Goal: Task Accomplishment & Management: Complete application form

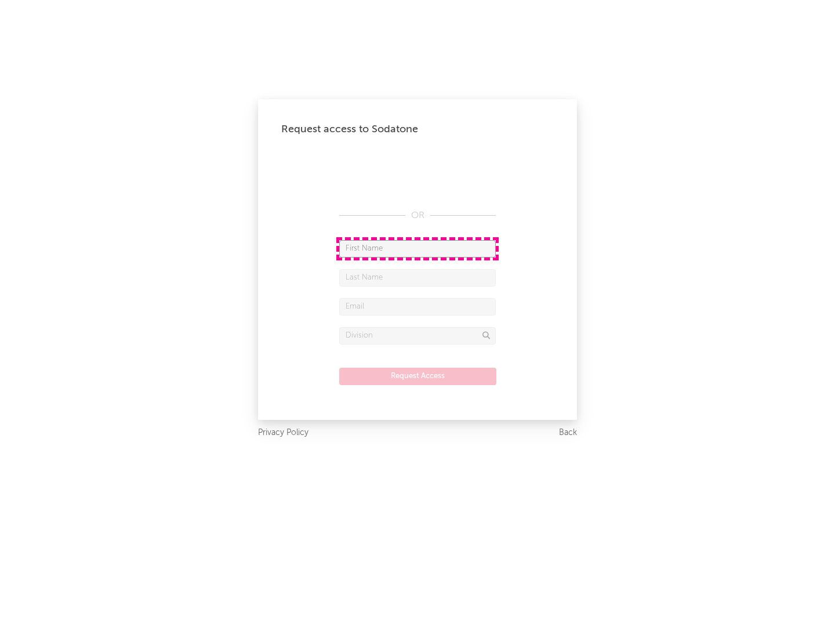
click at [417, 248] on input "text" at bounding box center [417, 248] width 157 height 17
type input "[PERSON_NAME]"
click at [417, 277] on input "text" at bounding box center [417, 277] width 157 height 17
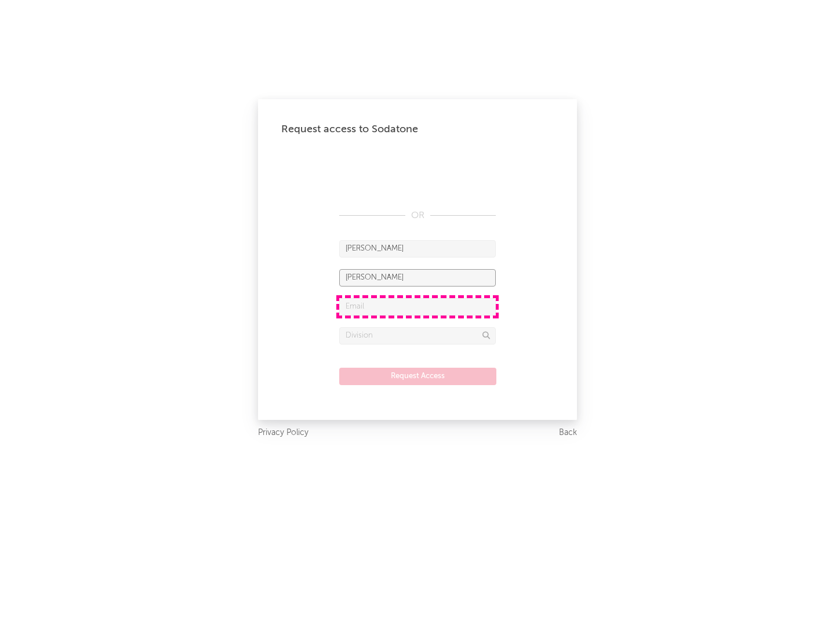
type input "[PERSON_NAME]"
click at [417, 306] on input "text" at bounding box center [417, 306] width 157 height 17
type input "[EMAIL_ADDRESS][DOMAIN_NAME]"
click at [417, 335] on input "text" at bounding box center [417, 335] width 157 height 17
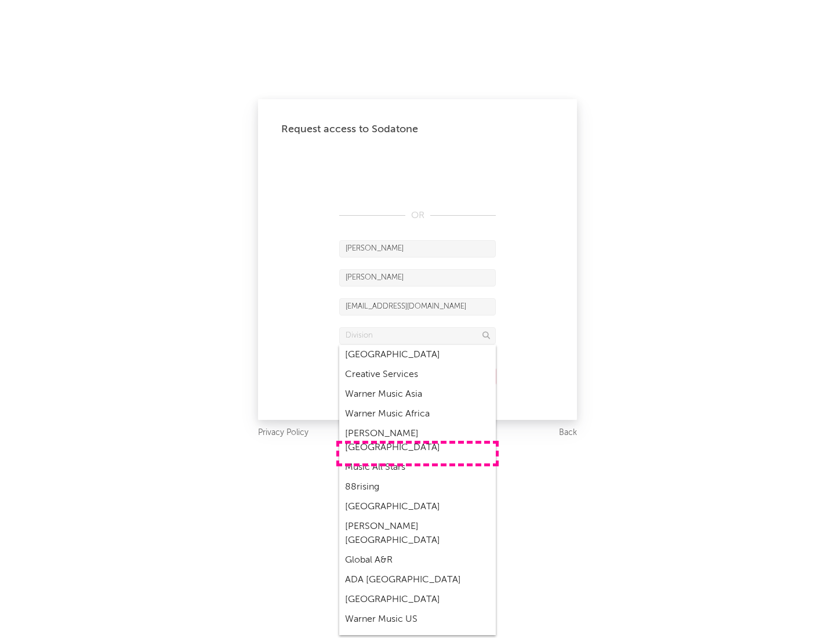
click at [417, 457] on div "Music All Stars" at bounding box center [417, 467] width 157 height 20
type input "Music All Stars"
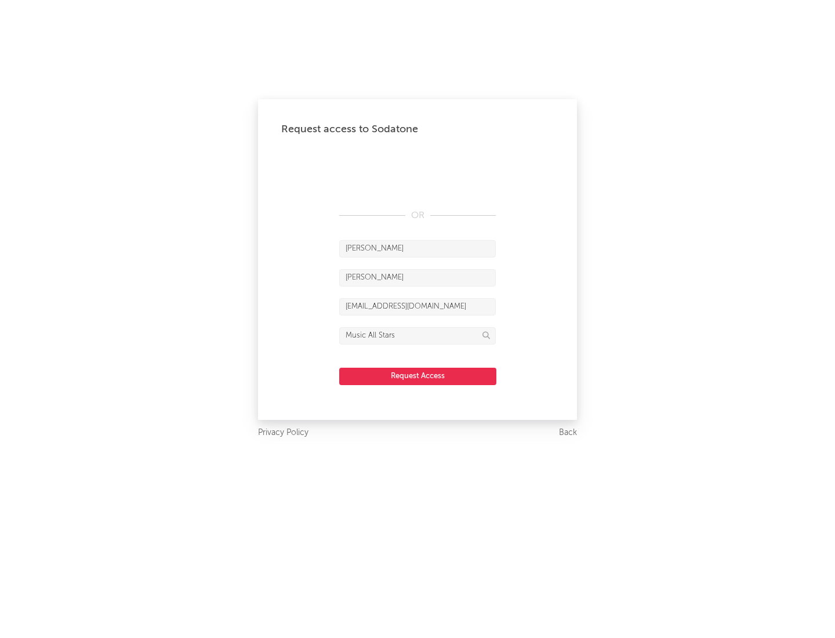
click at [417, 376] on button "Request Access" at bounding box center [417, 376] width 157 height 17
